Goal: Find specific page/section: Find specific page/section

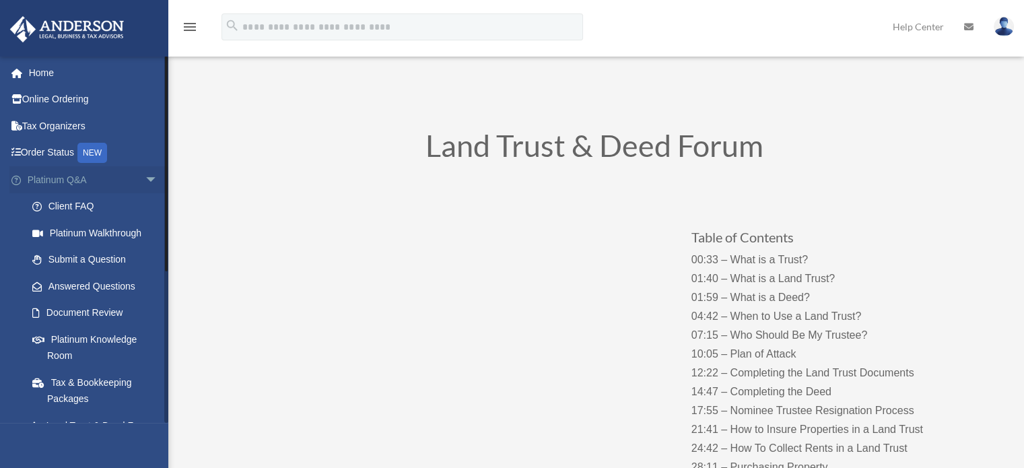
click at [145, 178] on span "arrow_drop_down" at bounding box center [158, 180] width 27 height 28
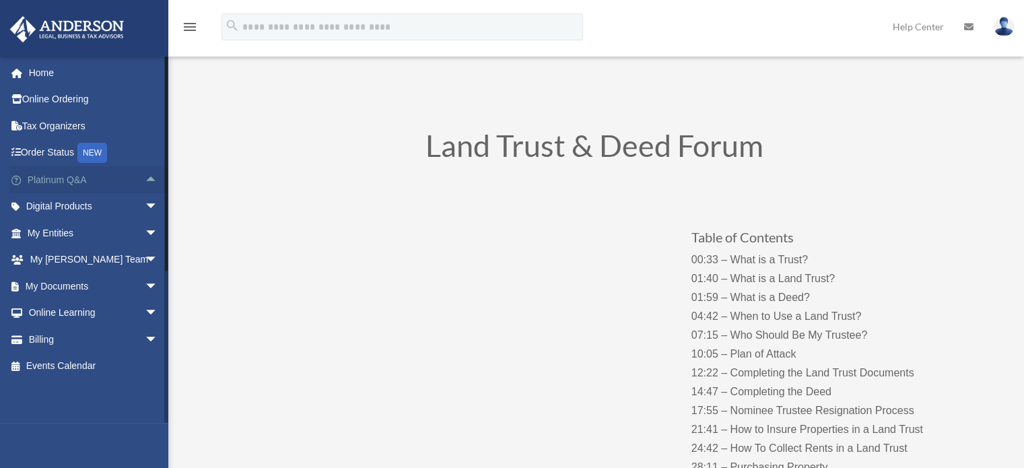
click at [145, 178] on span "arrow_drop_up" at bounding box center [158, 180] width 27 height 28
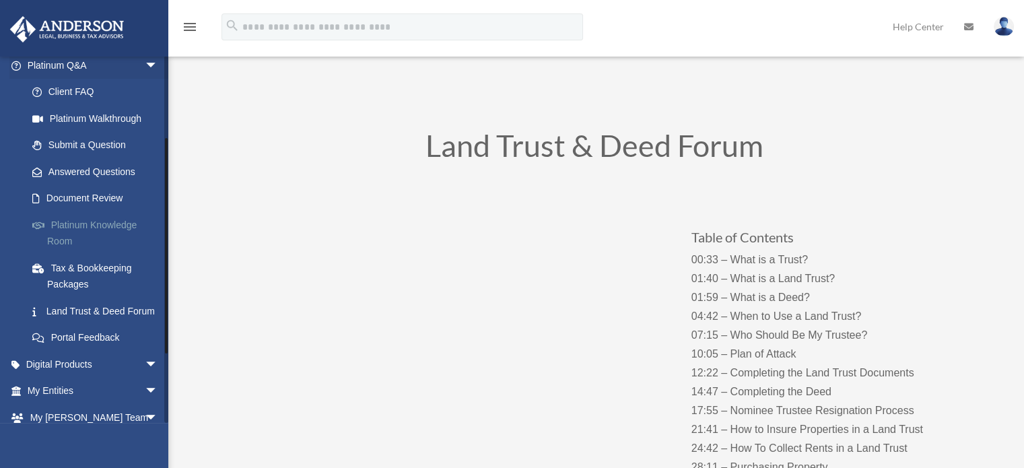
scroll to position [135, 0]
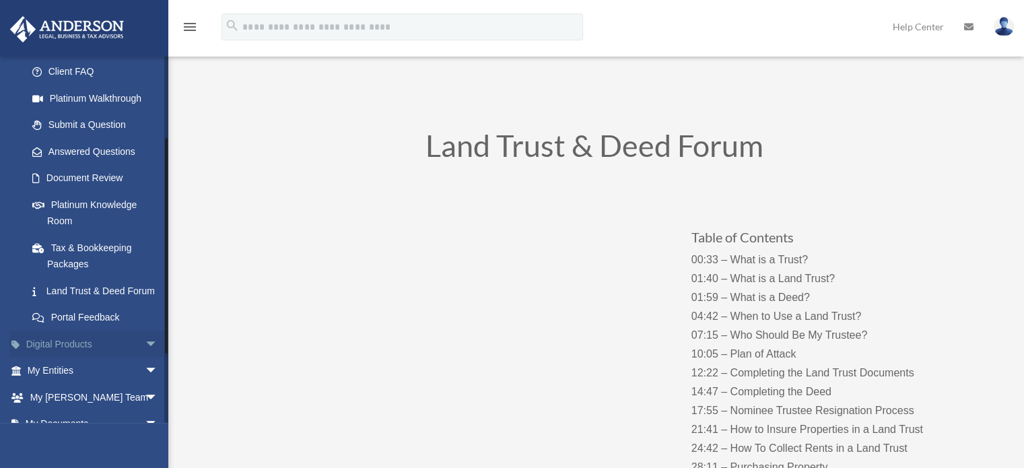
click at [145, 358] on span "arrow_drop_down" at bounding box center [158, 345] width 27 height 28
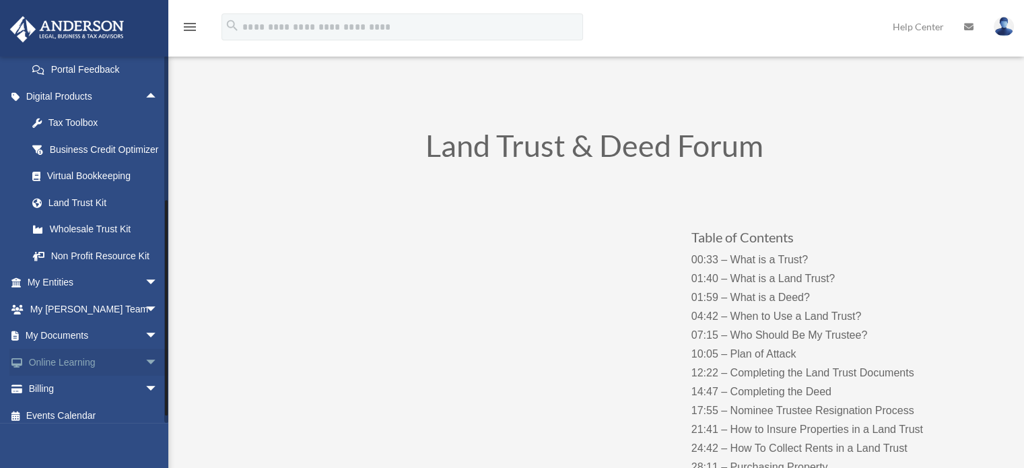
scroll to position [404, 0]
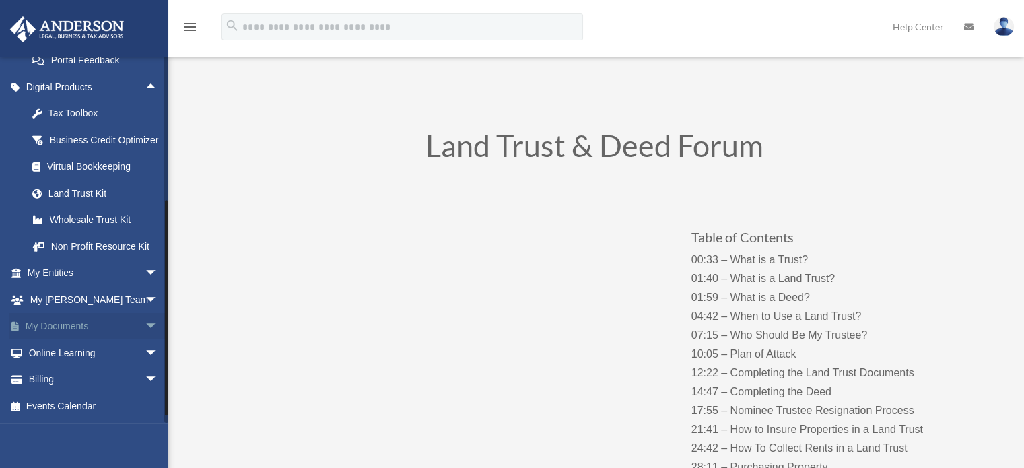
click at [145, 341] on span "arrow_drop_down" at bounding box center [158, 327] width 27 height 28
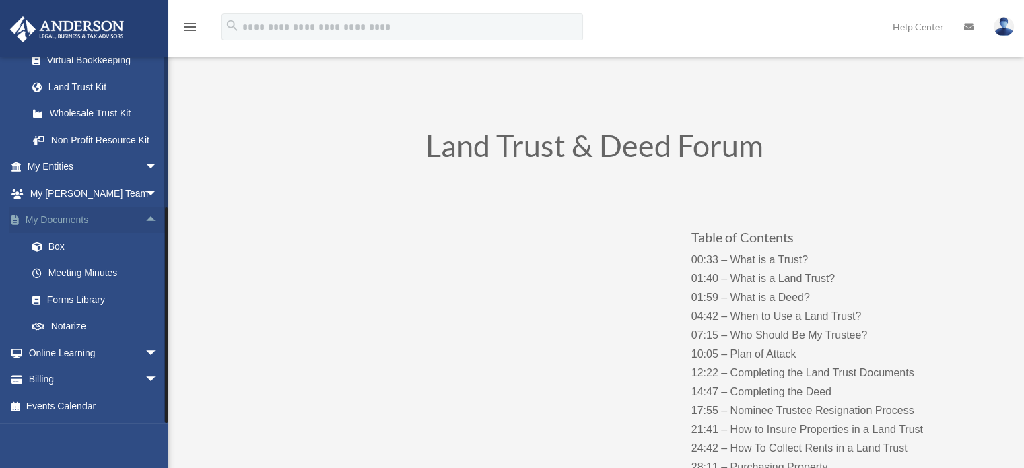
scroll to position [531, 0]
click at [85, 298] on link "Forms Library" at bounding box center [99, 299] width 160 height 27
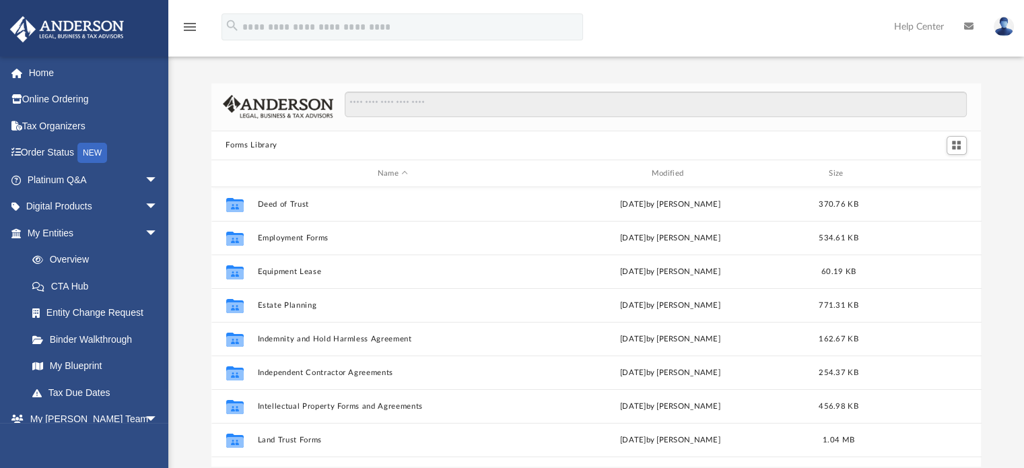
scroll to position [404, 0]
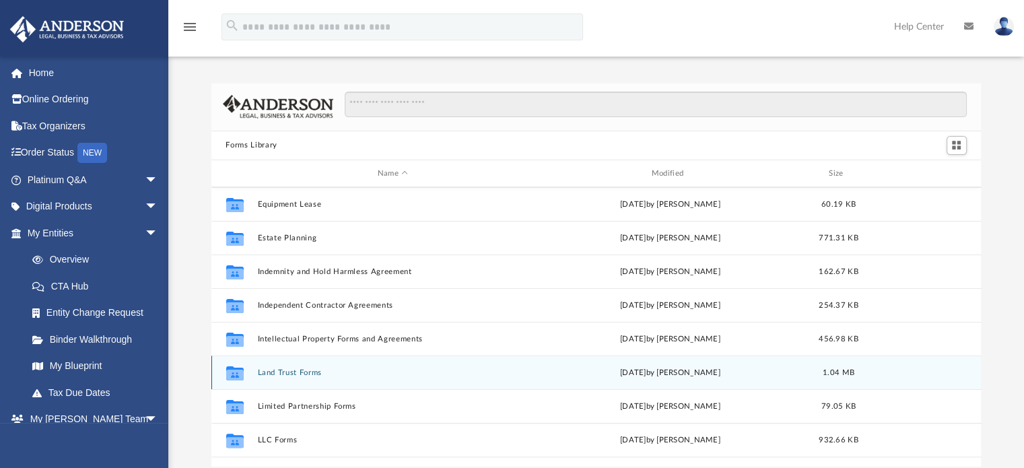
click at [285, 370] on button "Land Trust Forms" at bounding box center [392, 372] width 271 height 9
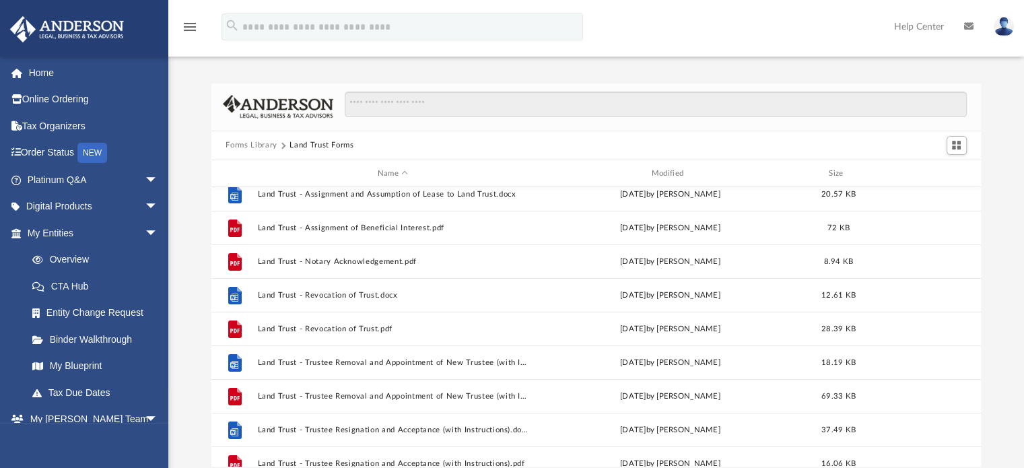
scroll to position [202, 0]
